Goal: Task Accomplishment & Management: Manage account settings

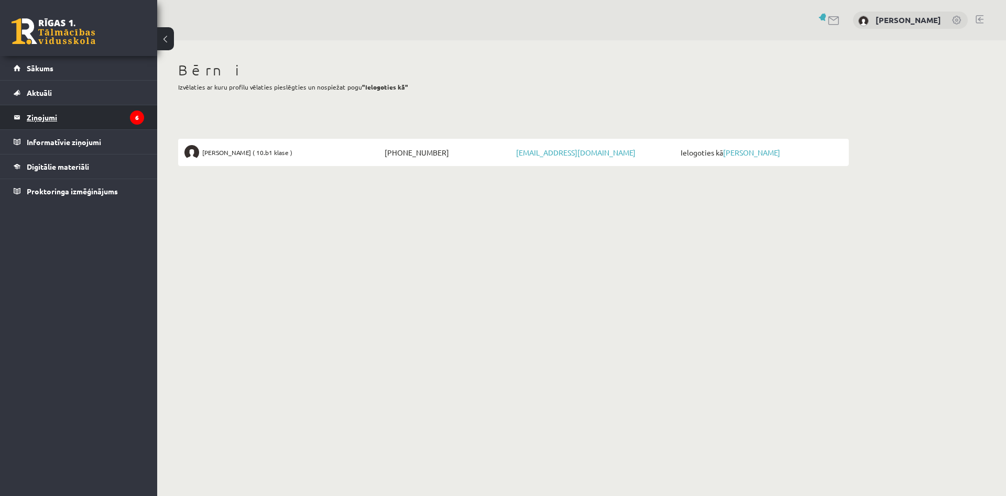
click at [84, 121] on legend "Ziņojumi 6" at bounding box center [85, 117] width 117 height 24
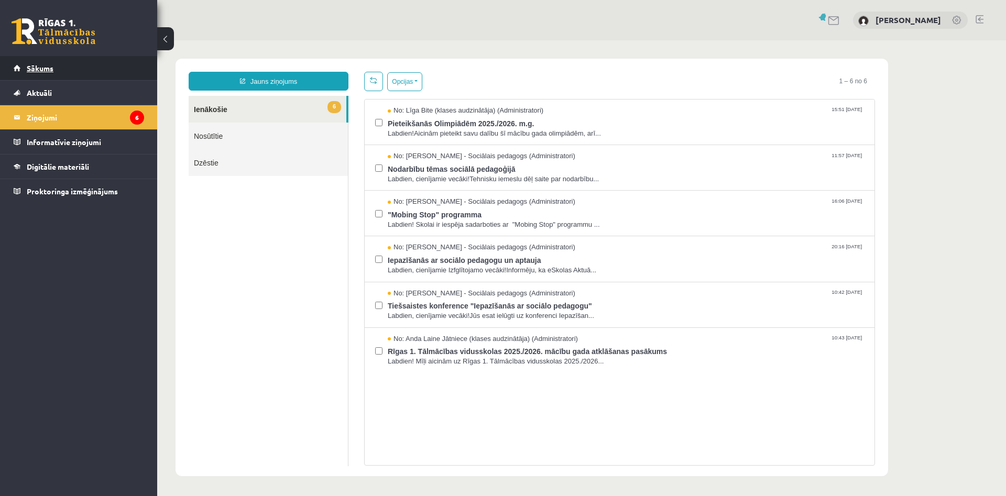
click at [35, 72] on span "Sākums" at bounding box center [40, 67] width 27 height 9
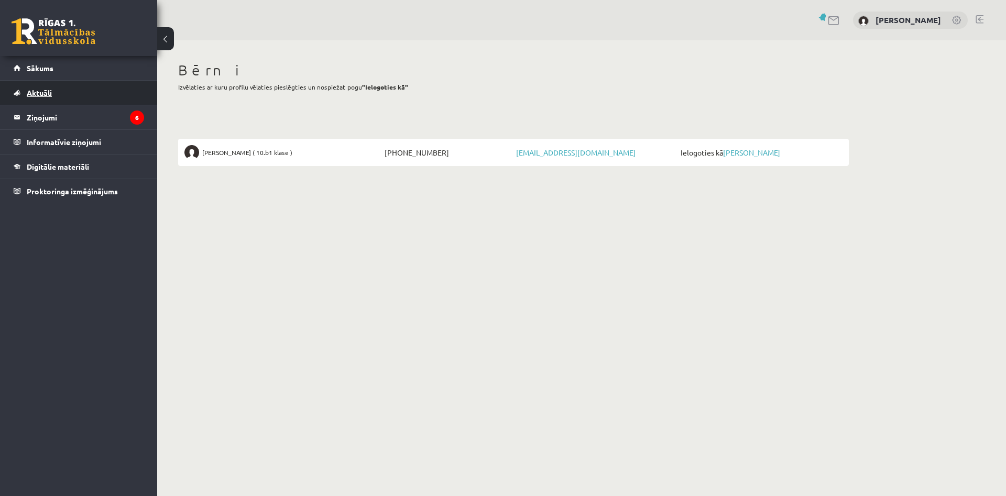
click at [32, 94] on span "Aktuāli" at bounding box center [39, 92] width 25 height 9
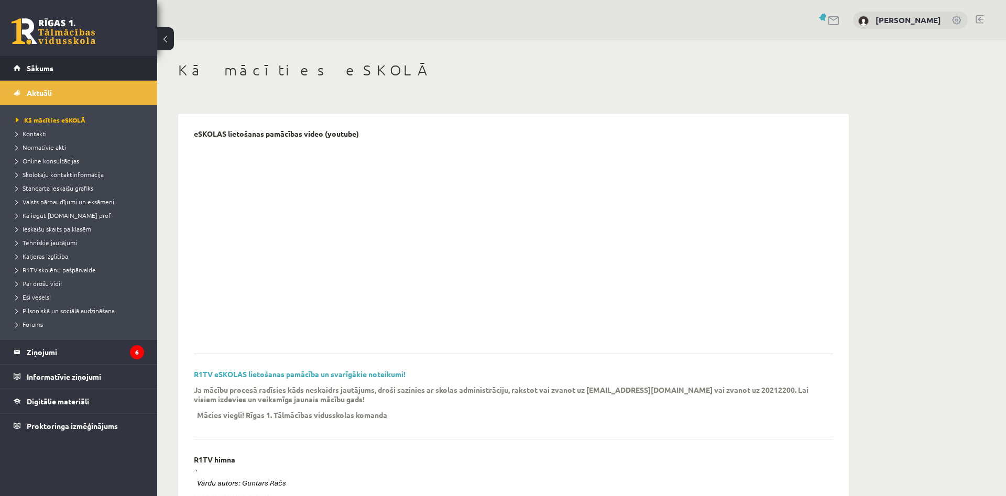
click at [37, 67] on span "Sākums" at bounding box center [40, 67] width 27 height 9
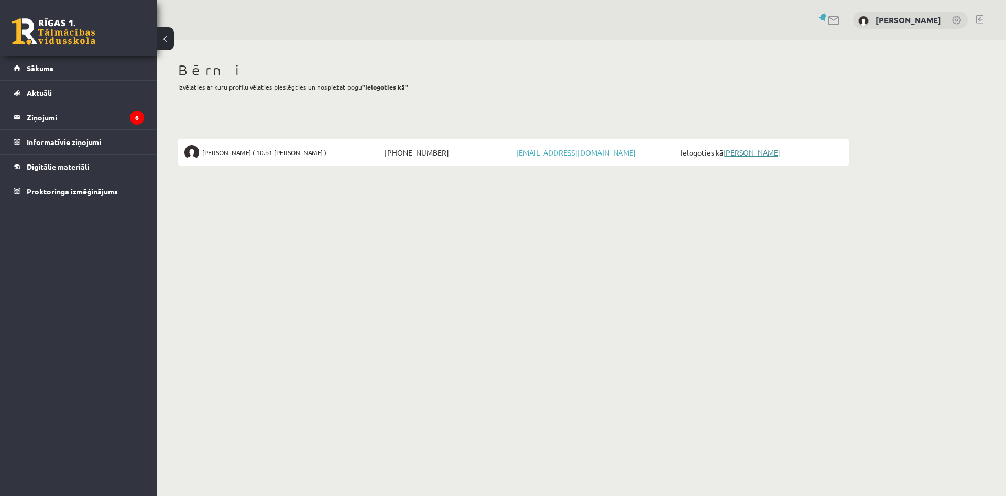
click at [733, 152] on link "[PERSON_NAME]" at bounding box center [751, 152] width 57 height 9
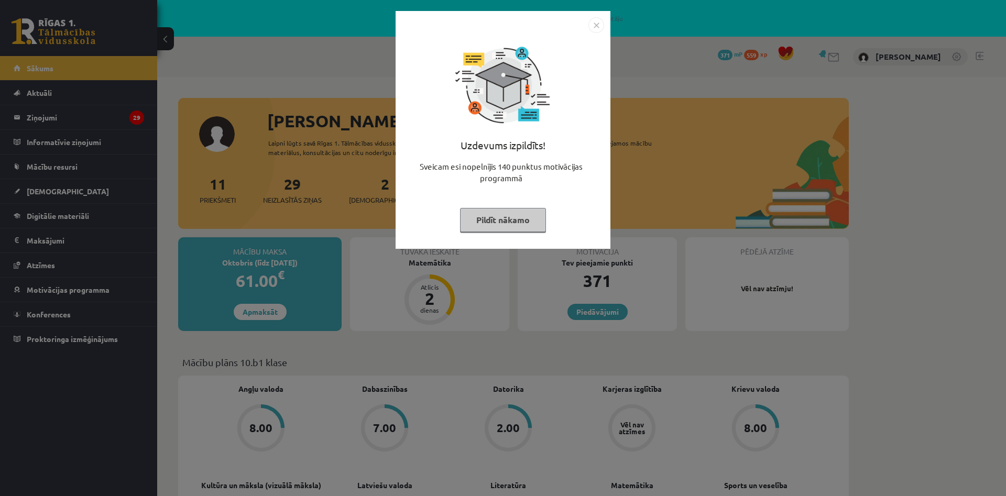
click at [596, 27] on img "Close" at bounding box center [596, 25] width 16 height 16
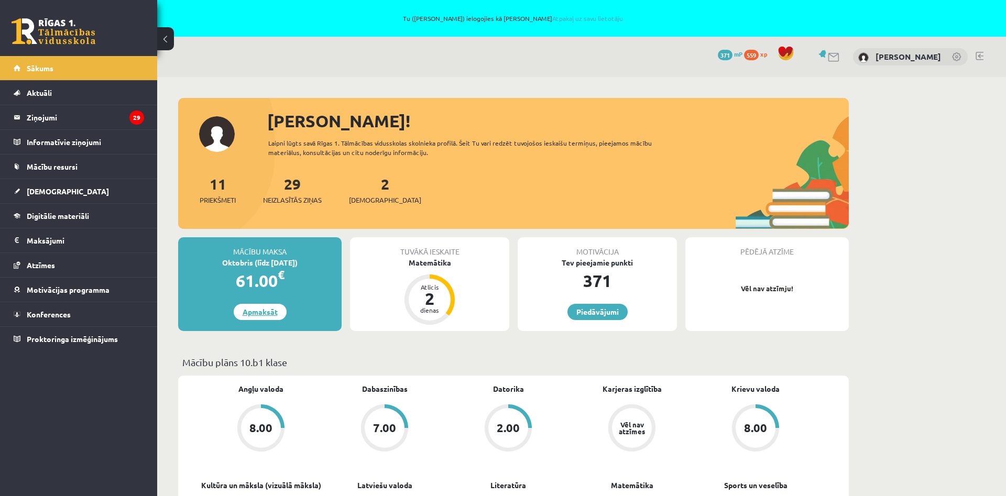
click at [266, 312] on link "Apmaksāt" at bounding box center [260, 312] width 53 height 16
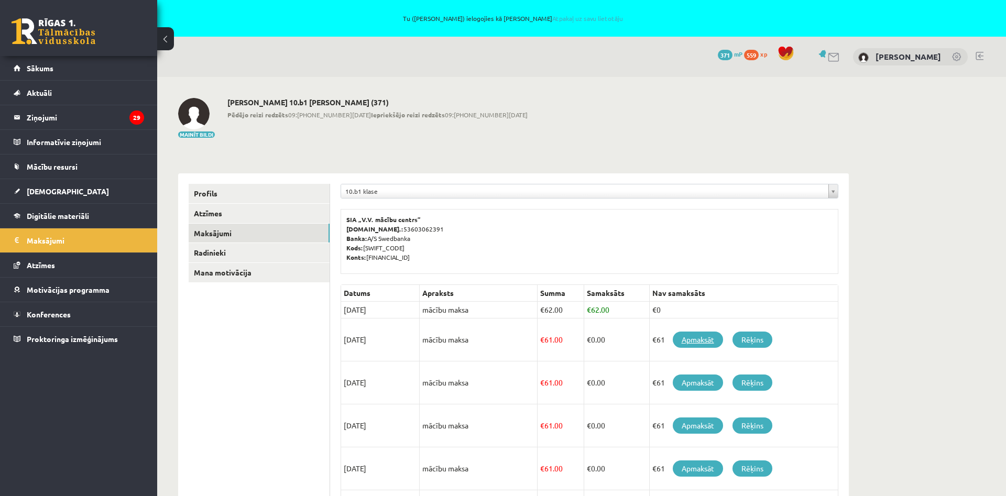
click at [701, 339] on link "Apmaksāt" at bounding box center [697, 340] width 50 height 16
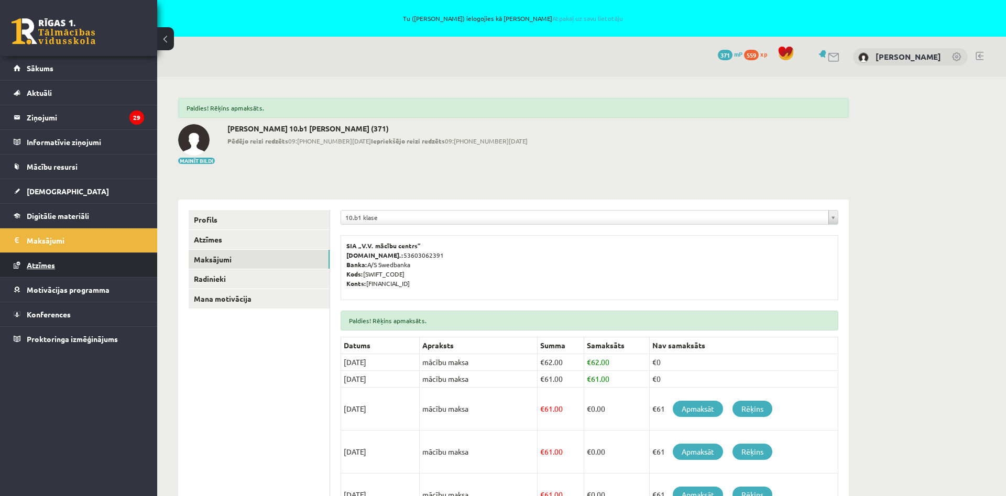
click at [41, 266] on span "Atzīmes" at bounding box center [41, 264] width 28 height 9
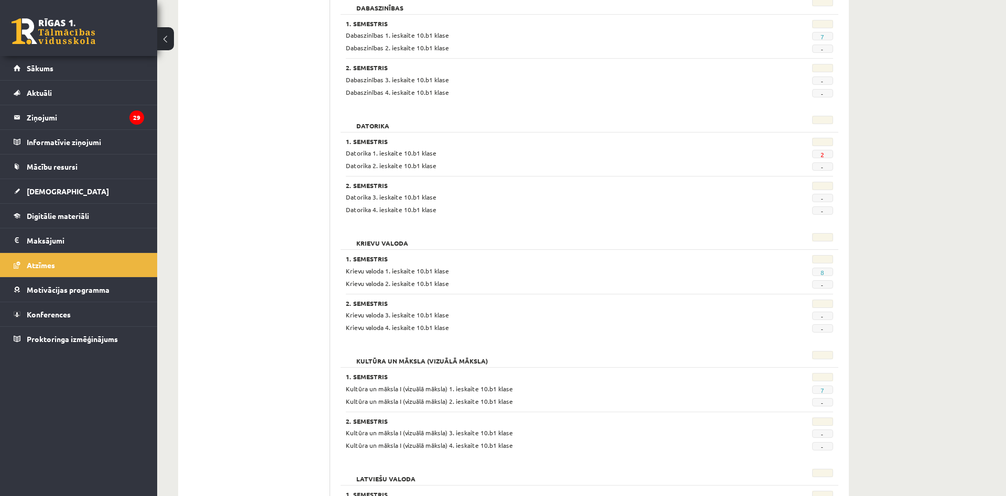
scroll to position [62, 0]
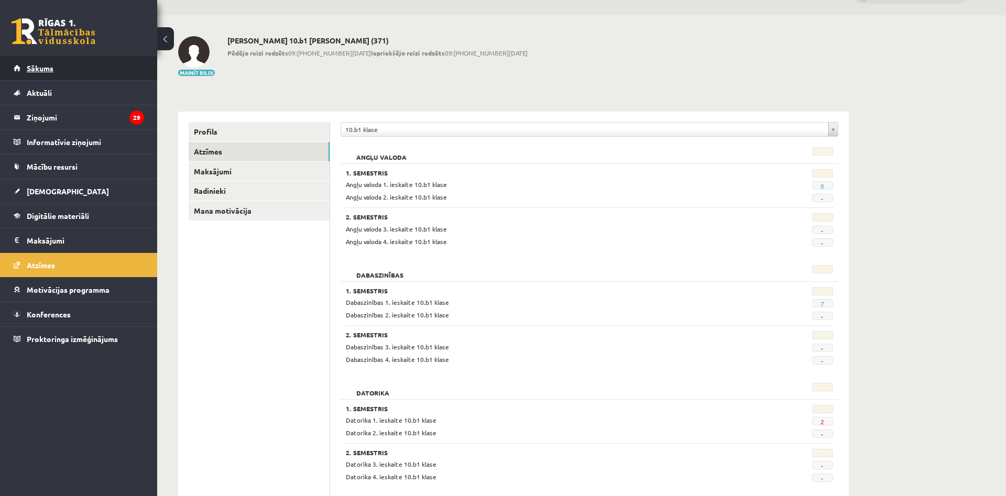
click at [46, 67] on span "Sākums" at bounding box center [40, 67] width 27 height 9
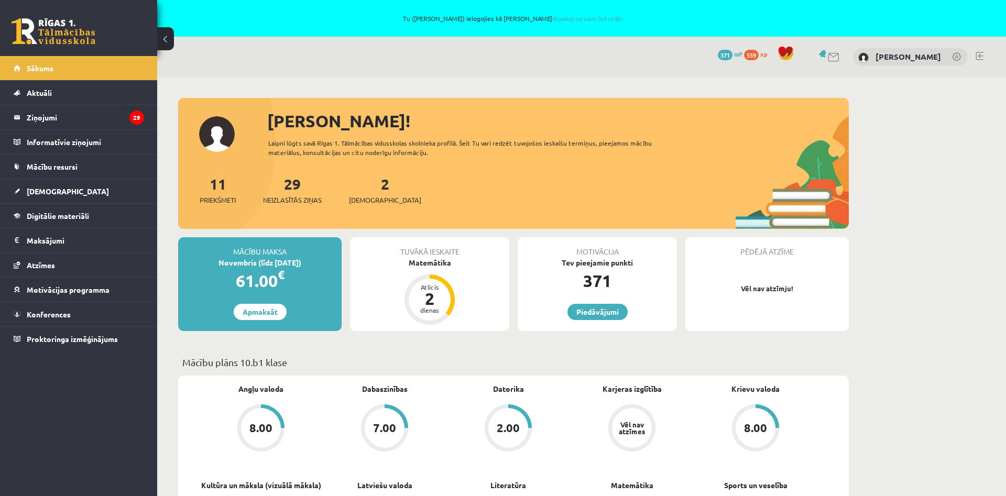
click at [957, 58] on link at bounding box center [957, 57] width 10 height 10
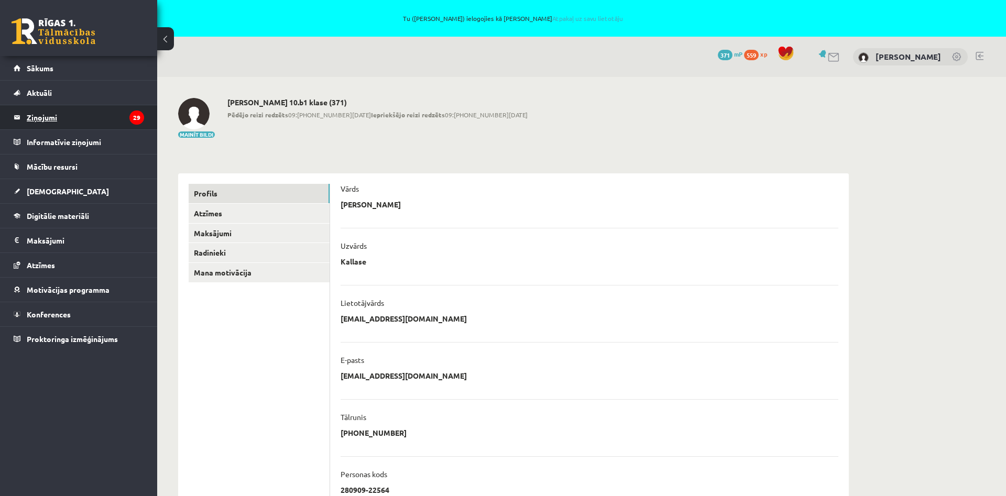
click at [47, 117] on legend "Ziņojumi 29" at bounding box center [85, 117] width 117 height 24
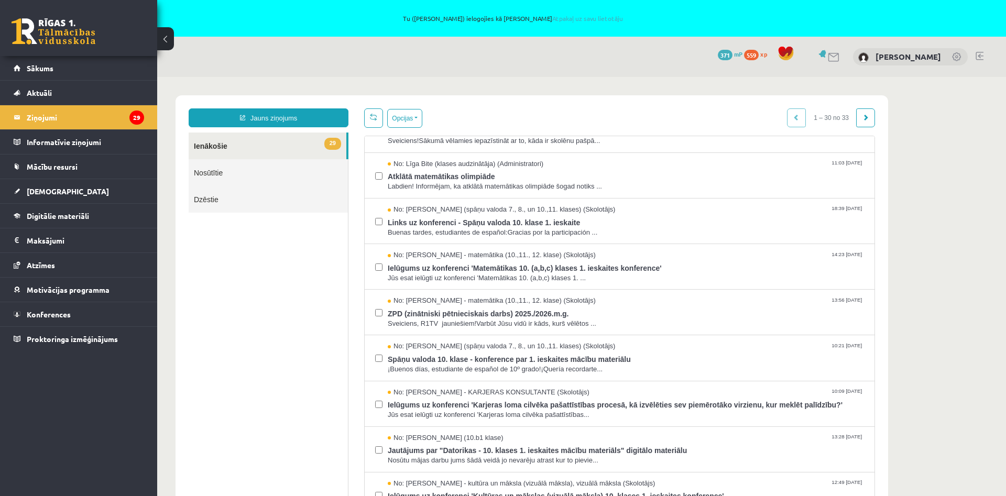
scroll to position [302, 0]
click at [205, 173] on link "Nosūtītie" at bounding box center [268, 172] width 159 height 27
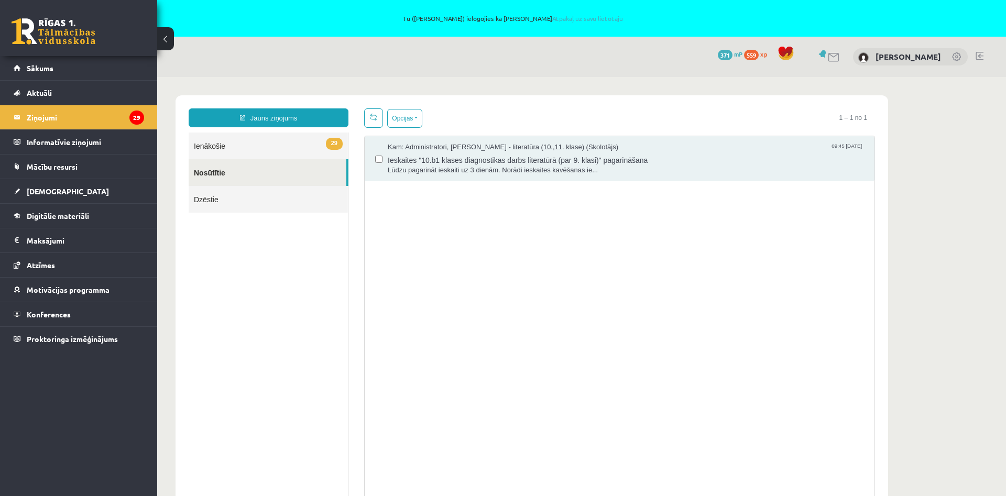
scroll to position [0, 0]
click at [979, 55] on link at bounding box center [979, 56] width 8 height 8
